Goal: Task Accomplishment & Management: Use online tool/utility

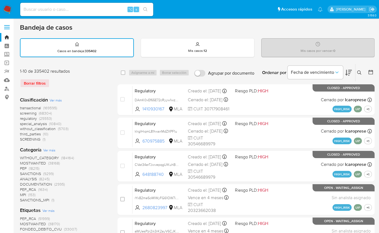
click at [9, 9] on img at bounding box center [7, 9] width 9 height 9
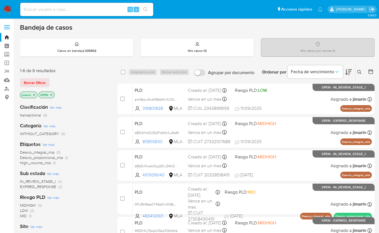
click at [51, 96] on p "OPEN" at bounding box center [47, 95] width 16 height 6
click at [52, 95] on icon "close-filter" at bounding box center [51, 94] width 3 height 3
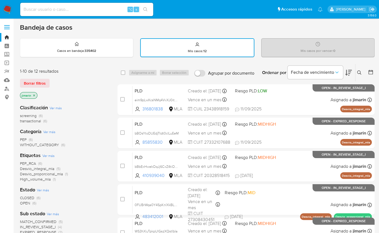
click at [28, 124] on div "Clasificación Ver más screening (6) transactional (6) Categoría Ver más PEP (6)…" at bounding box center [64, 196] width 89 height 193
click at [29, 122] on span "transactional" at bounding box center [30, 121] width 21 height 6
